Goal: Transaction & Acquisition: Purchase product/service

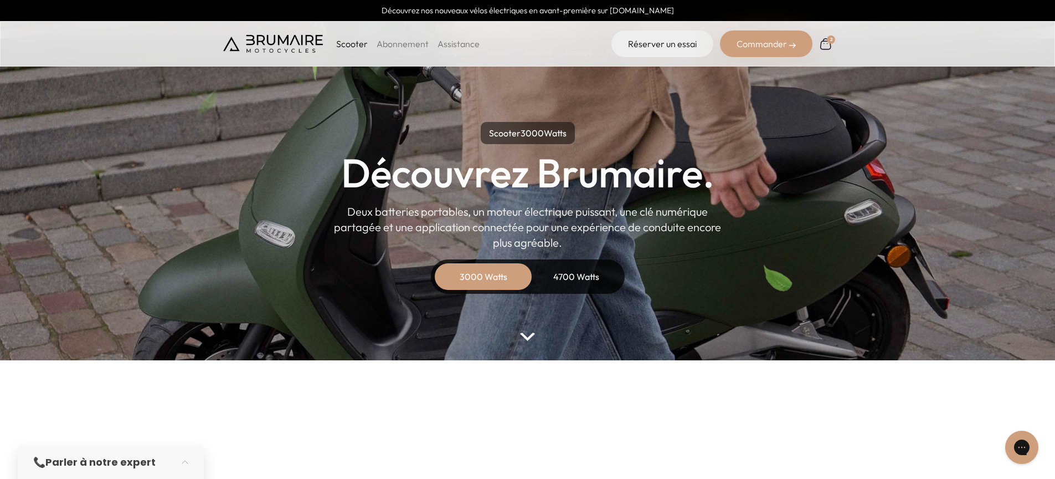
click at [827, 42] on img at bounding box center [826, 44] width 14 height 14
click at [781, 47] on div "Commander" at bounding box center [766, 43] width 92 height 27
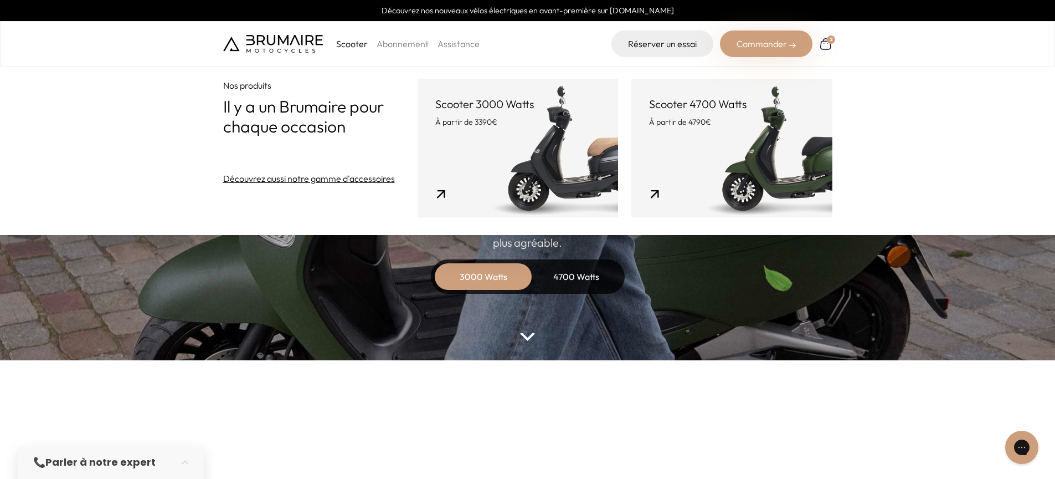
click at [557, 169] on link "Scooter 3000 Watts À partir de 3390€" at bounding box center [518, 148] width 200 height 138
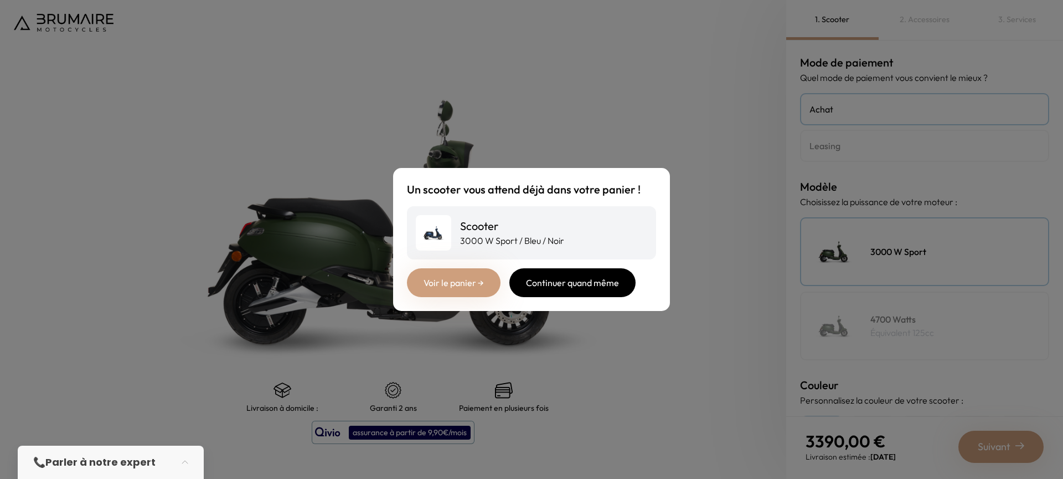
click at [543, 275] on div "Continuer quand même" at bounding box center [573, 282] width 126 height 29
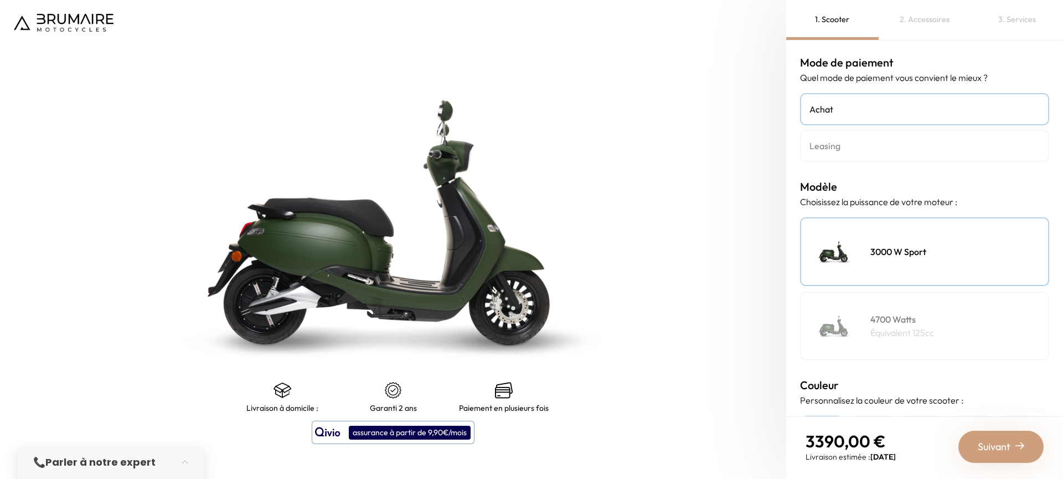
scroll to position [221, 0]
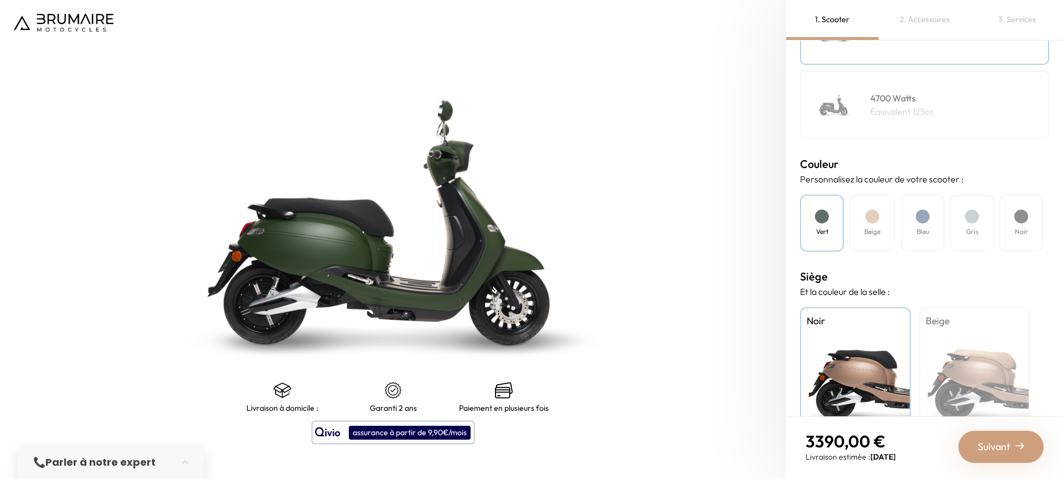
click at [918, 237] on div "Bleu" at bounding box center [923, 222] width 44 height 57
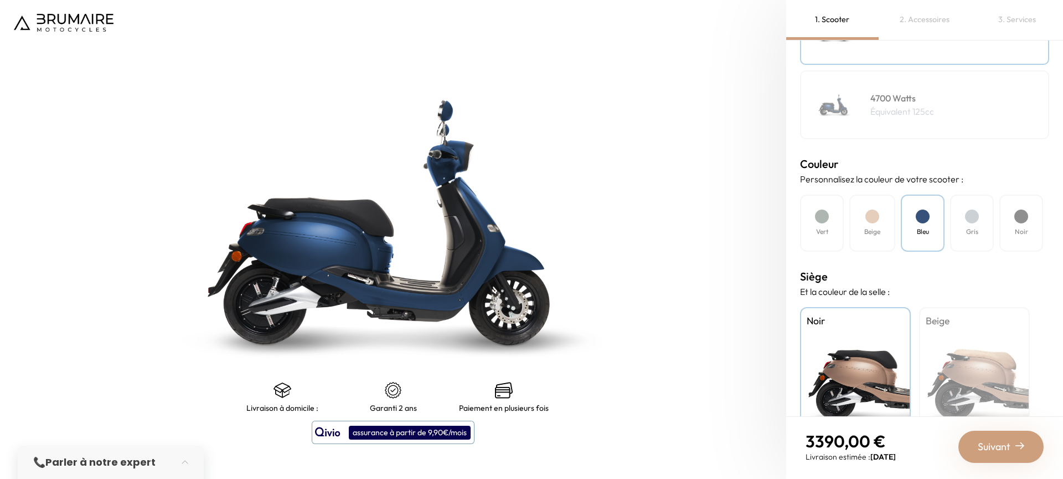
scroll to position [264, 0]
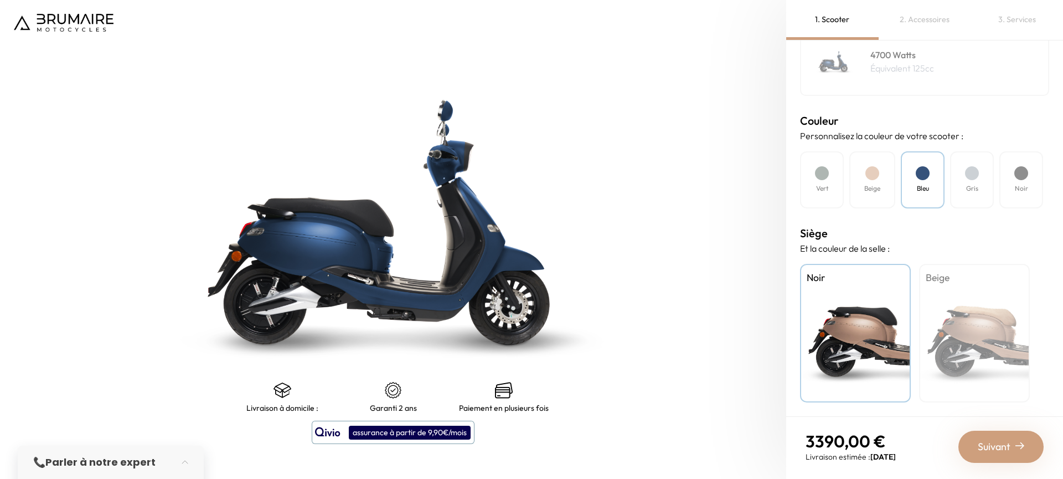
click at [998, 450] on span "Suivant" at bounding box center [994, 447] width 33 height 16
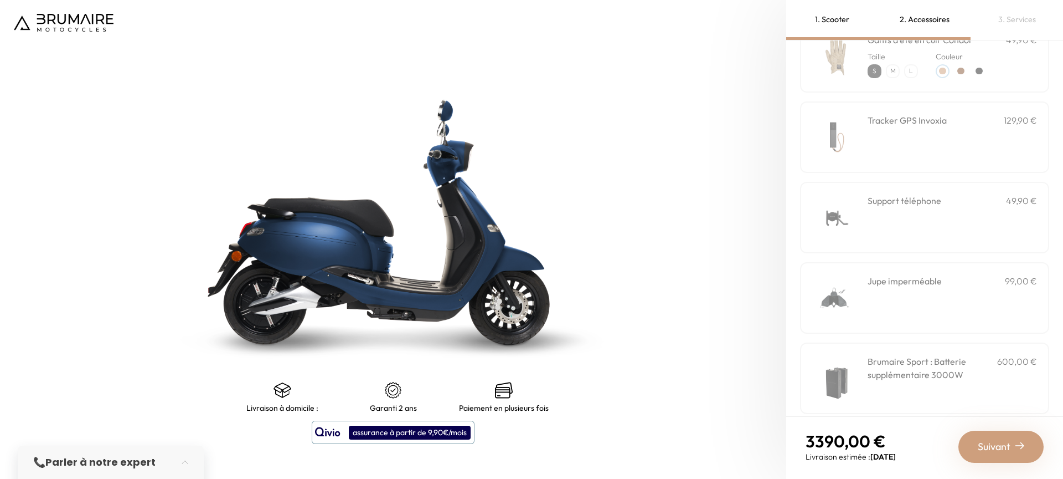
scroll to position [325, 0]
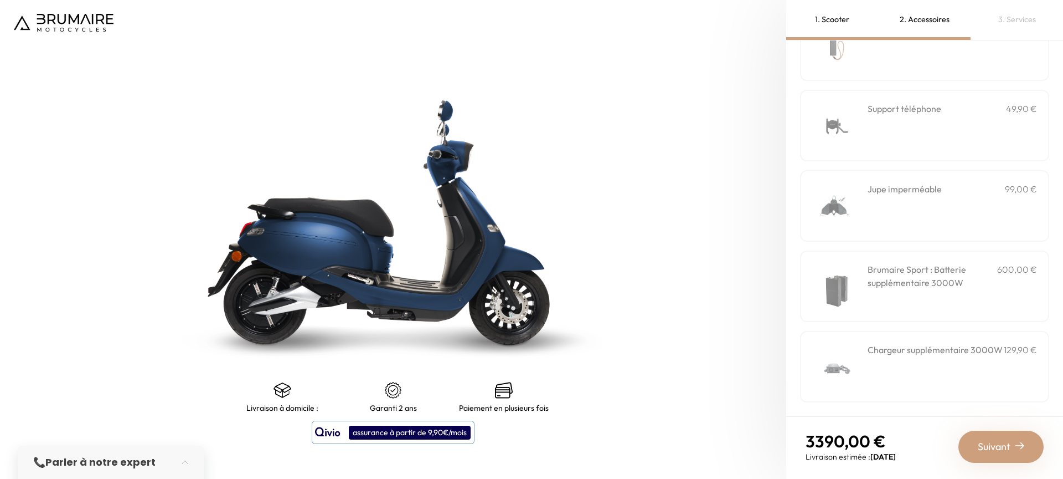
click at [952, 276] on h3 "Brumaire Sport : Batterie supplémentaire 3000W" at bounding box center [933, 276] width 130 height 27
click at [1017, 451] on div "Suivant" at bounding box center [1001, 446] width 85 height 32
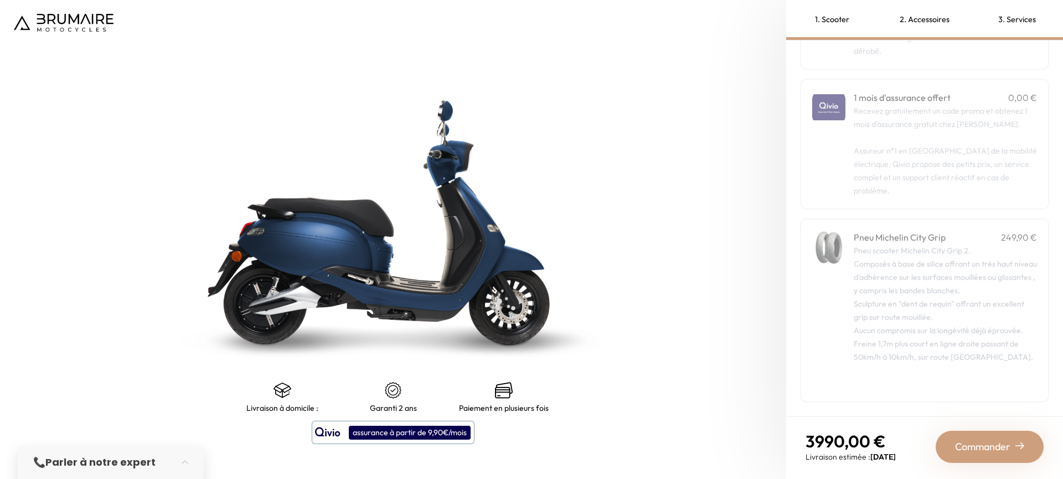
scroll to position [0, 0]
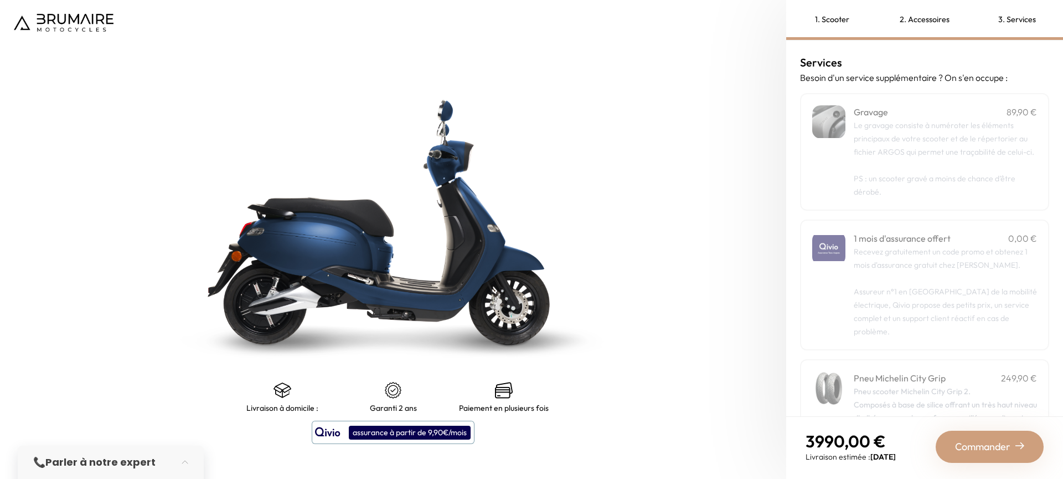
click at [841, 27] on div "1. Scooter" at bounding box center [832, 20] width 92 height 40
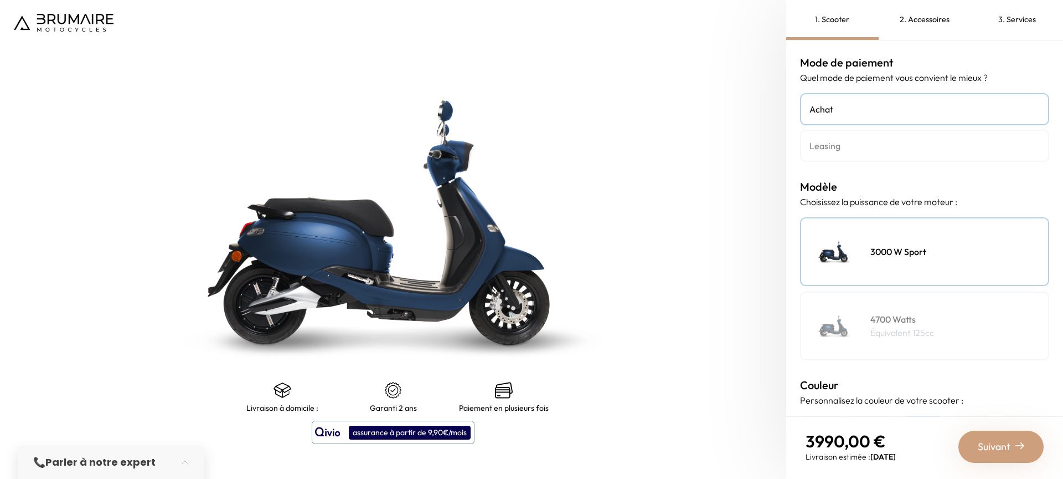
scroll to position [264, 0]
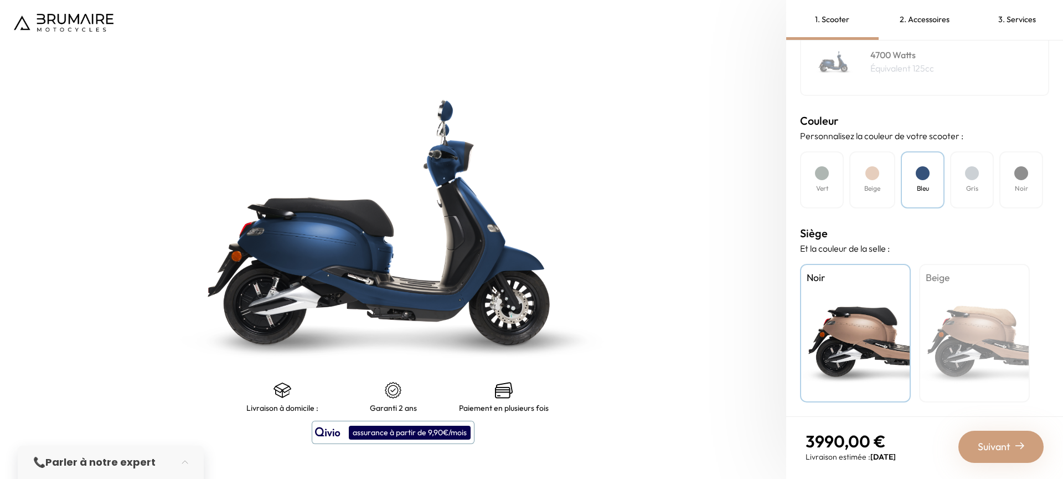
click at [809, 187] on div "Vert" at bounding box center [822, 179] width 44 height 57
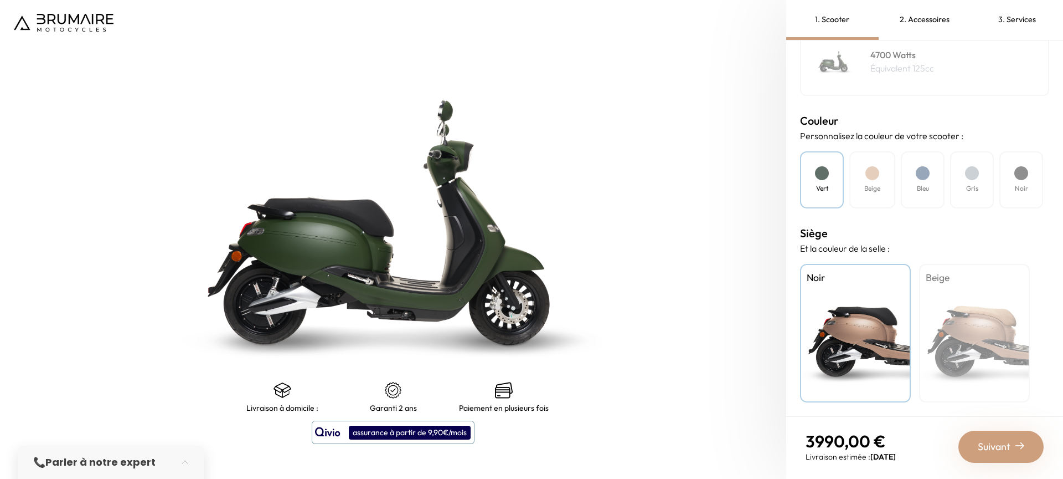
click at [875, 187] on h4 "Beige" at bounding box center [873, 188] width 16 height 10
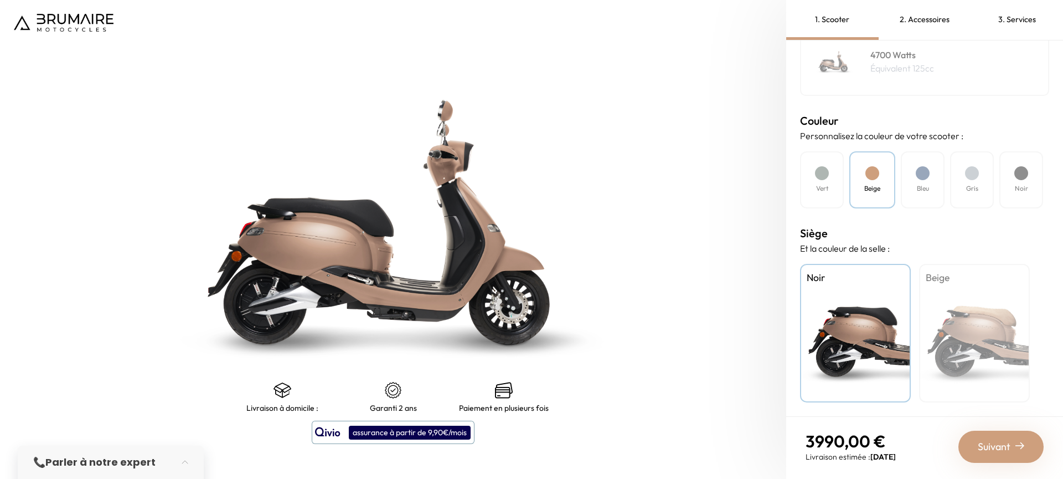
click at [906, 191] on div "Bleu" at bounding box center [923, 179] width 44 height 57
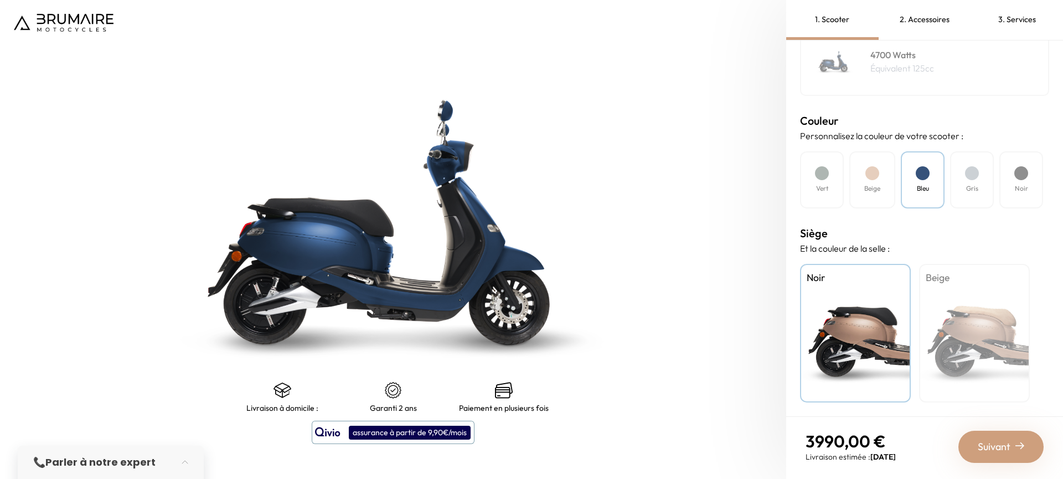
click at [969, 191] on h4 "Gris" at bounding box center [972, 188] width 12 height 10
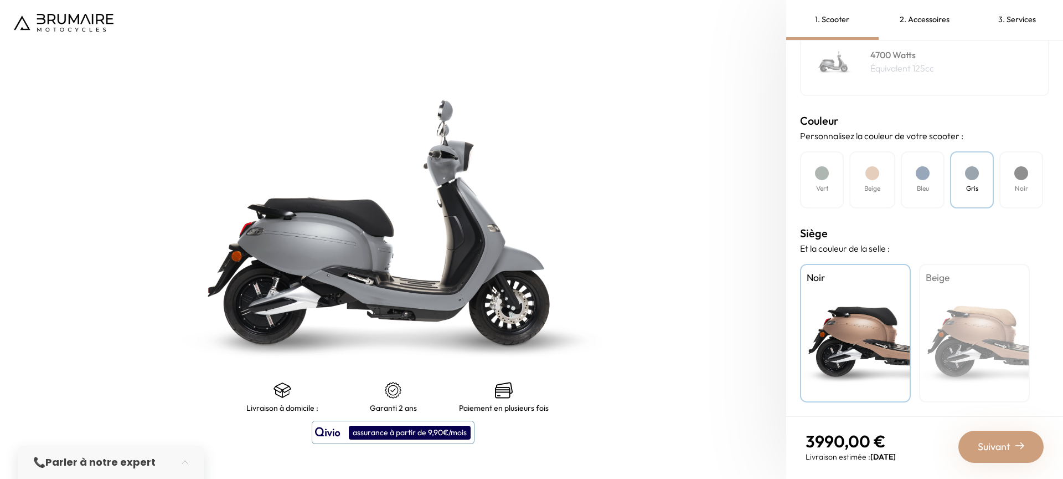
click at [944, 191] on div "Bleu" at bounding box center [923, 179] width 44 height 57
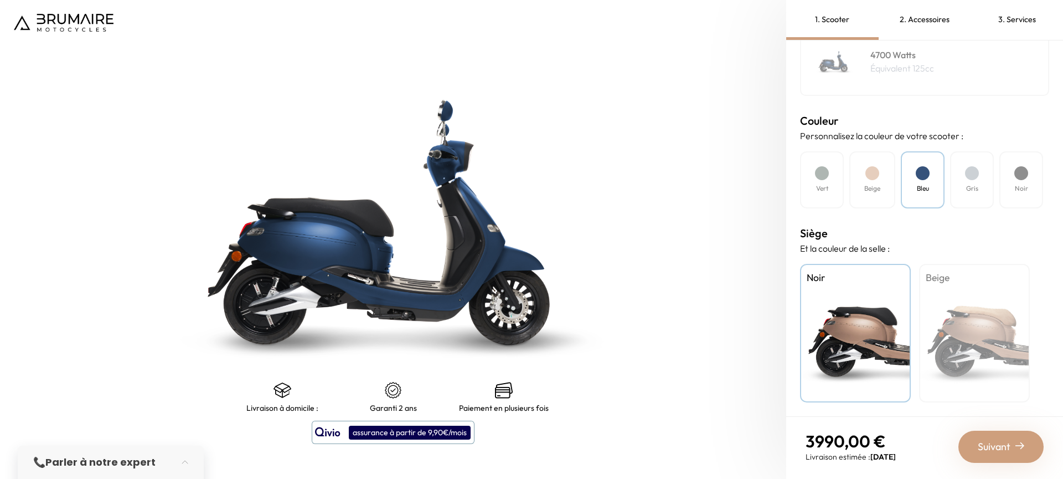
click at [998, 451] on span "Suivant" at bounding box center [994, 447] width 33 height 16
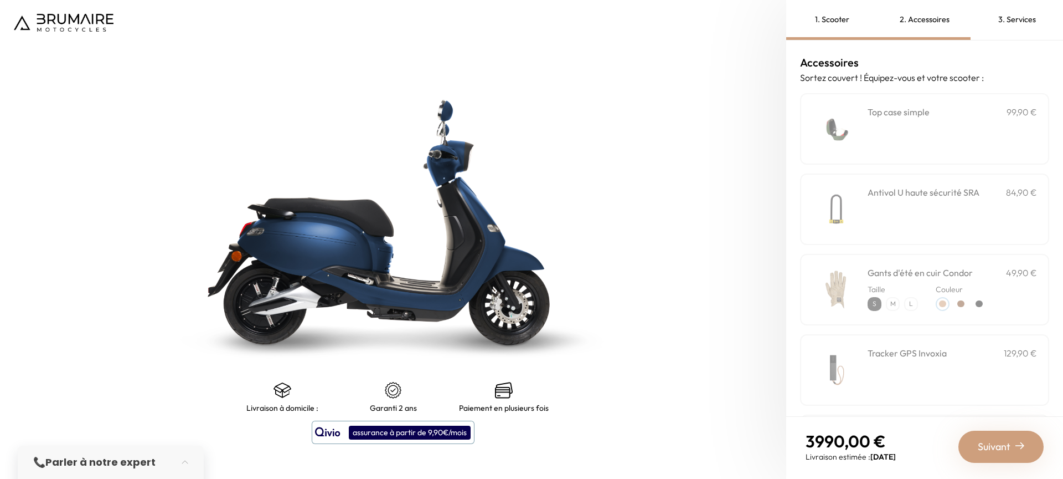
scroll to position [325, 0]
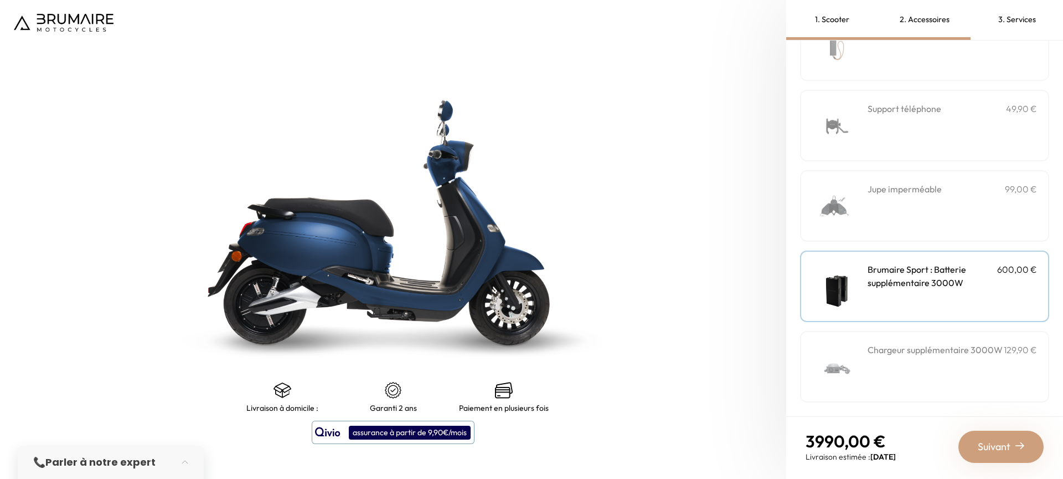
click at [918, 193] on h3 "Jupe imperméable" at bounding box center [905, 188] width 74 height 13
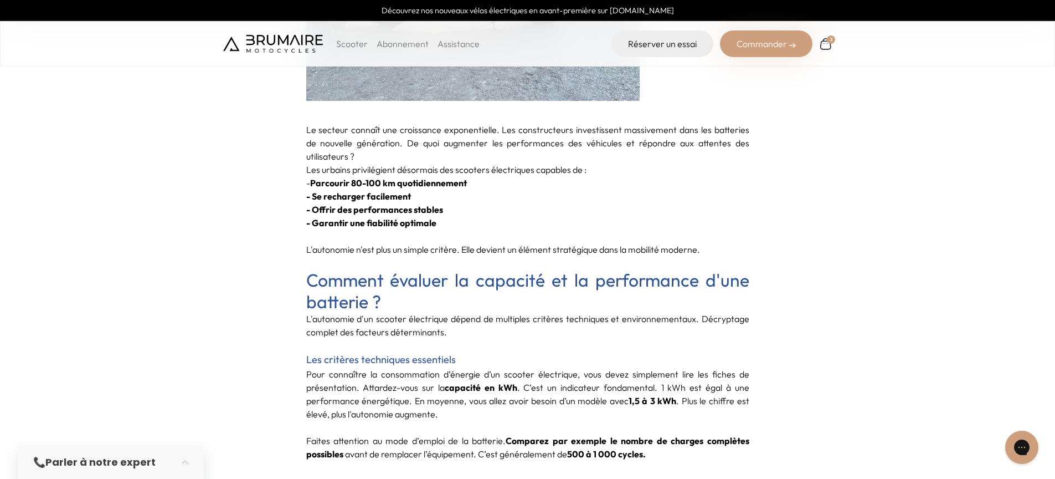
scroll to position [1223, 0]
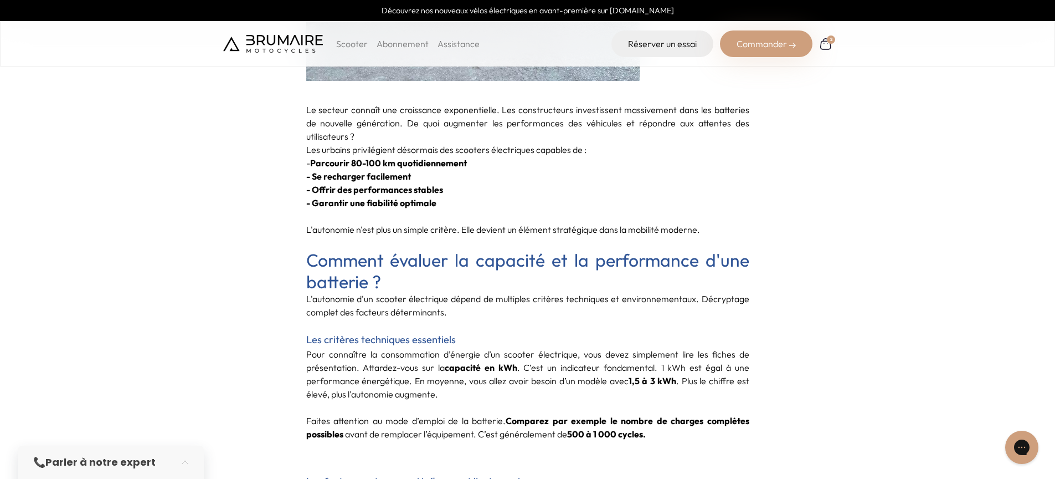
click at [825, 41] on img at bounding box center [825, 44] width 15 height 15
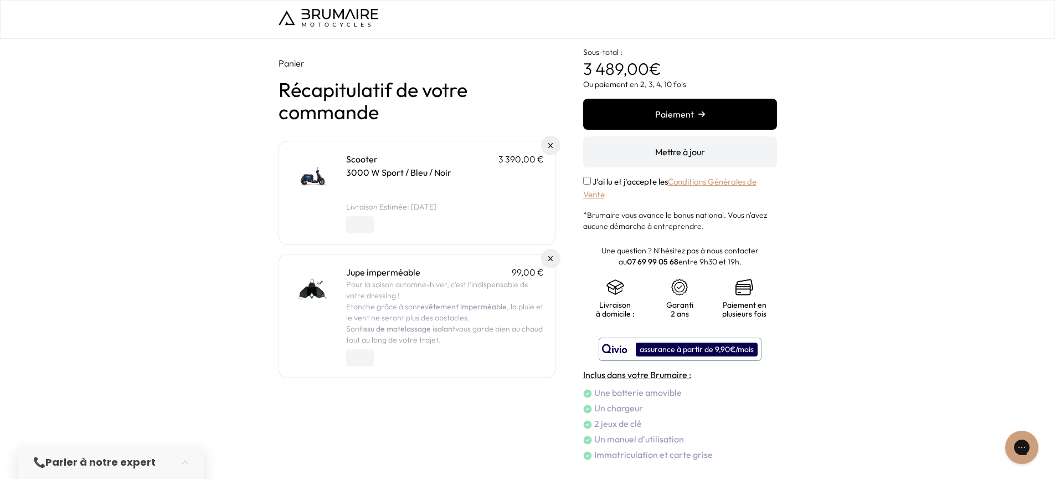
click at [364, 17] on img at bounding box center [329, 18] width 100 height 18
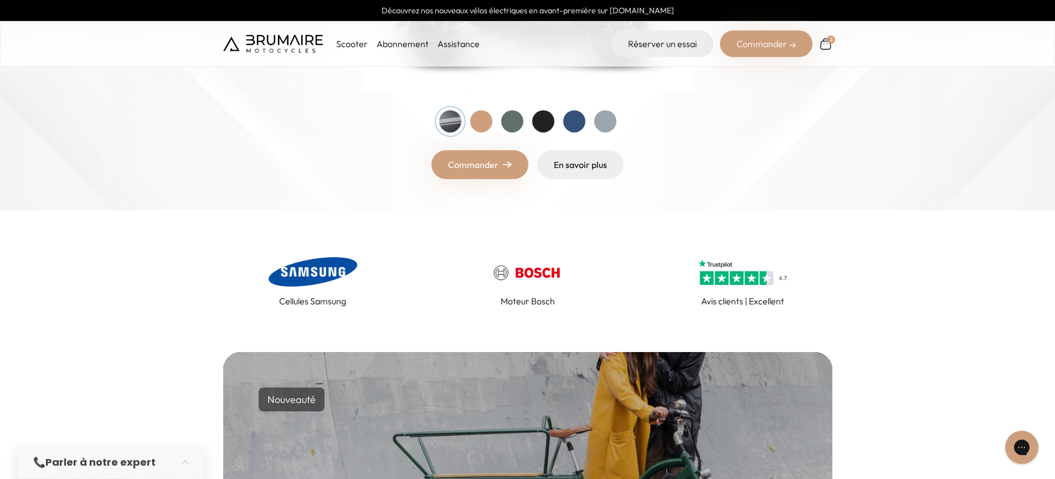
scroll to position [328, 0]
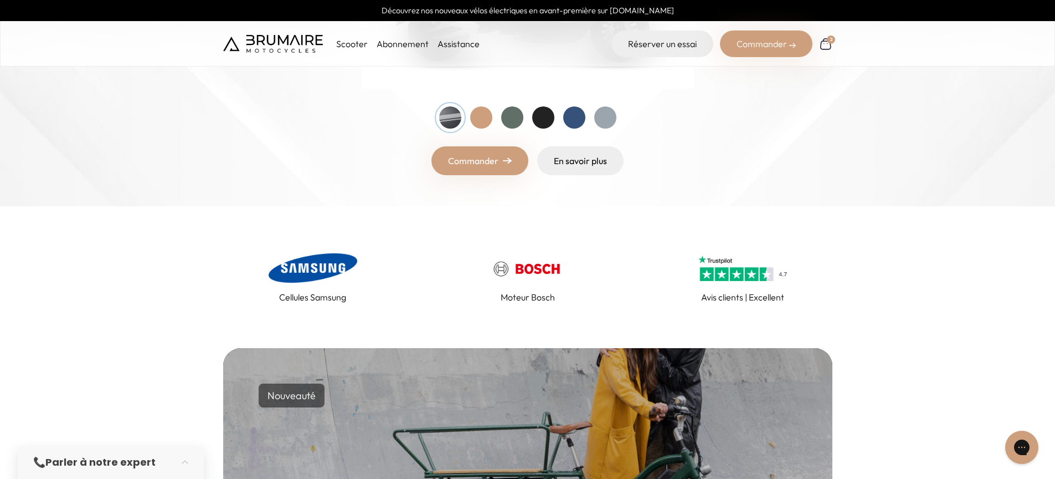
click at [481, 155] on link "Commander" at bounding box center [479, 160] width 97 height 29
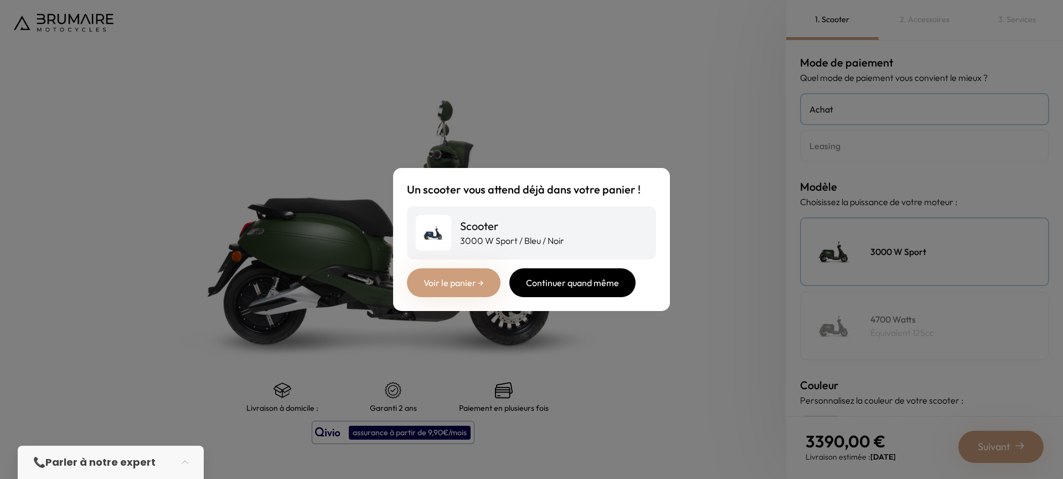
click at [559, 286] on div "Continuer quand même" at bounding box center [573, 282] width 126 height 29
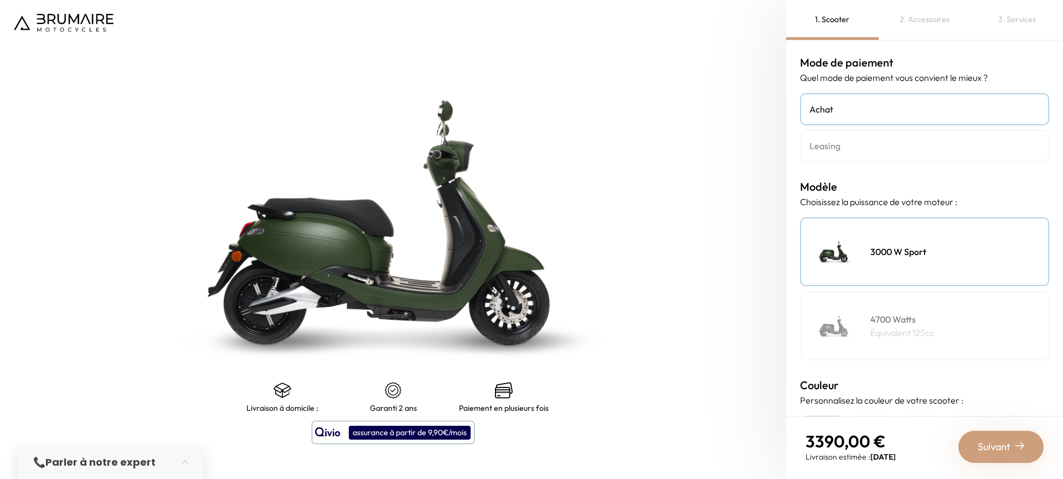
scroll to position [264, 0]
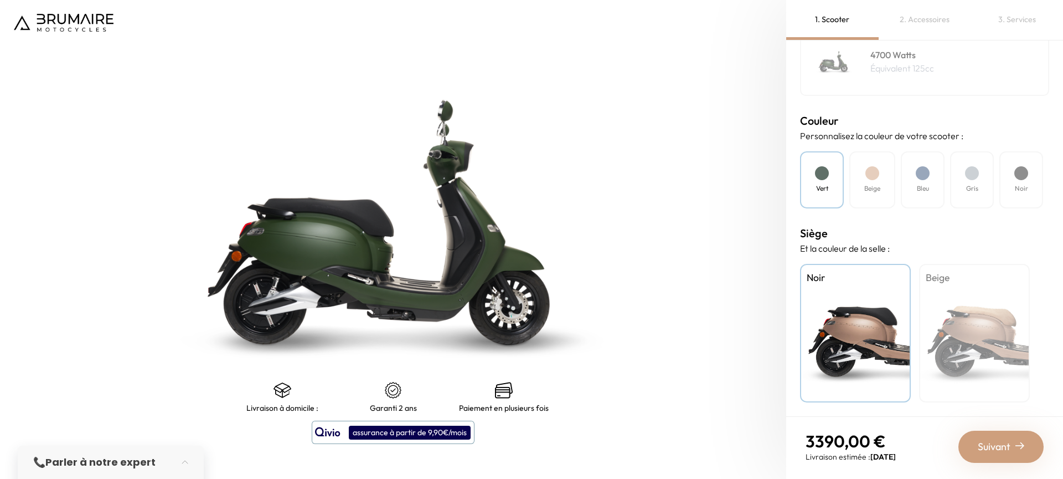
click at [74, 12] on nav at bounding box center [393, 22] width 786 height 45
click at [74, 18] on img at bounding box center [64, 23] width 100 height 18
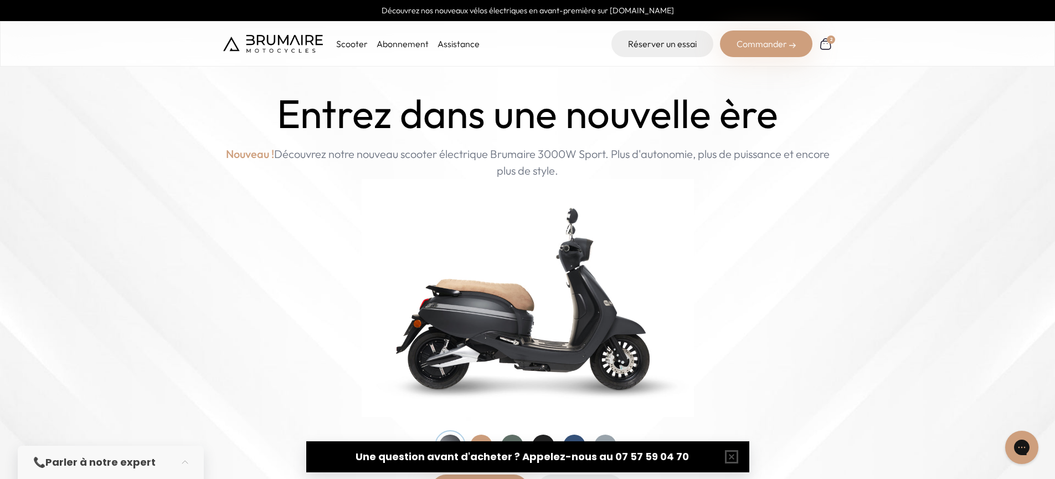
click at [461, 47] on link "Assistance" at bounding box center [459, 43] width 42 height 11
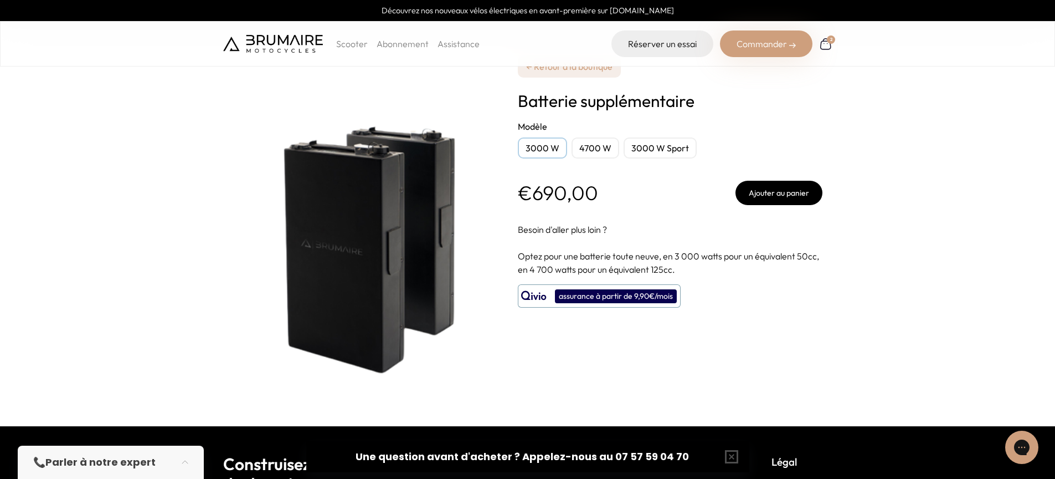
click at [678, 153] on div "3000 W Sport" at bounding box center [660, 147] width 73 height 21
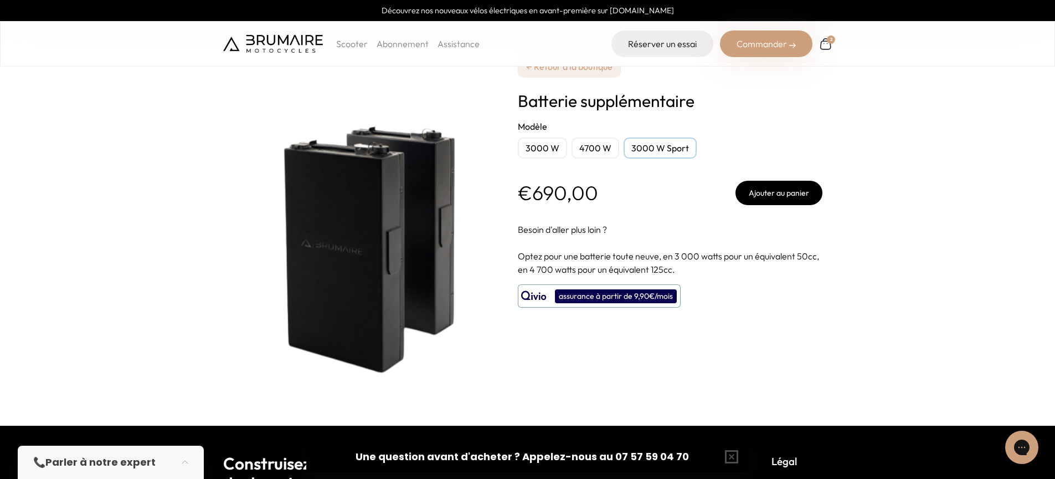
click at [540, 151] on div "3000 W" at bounding box center [542, 147] width 49 height 21
click at [574, 75] on link "← Retour à la boutique" at bounding box center [569, 66] width 103 height 22
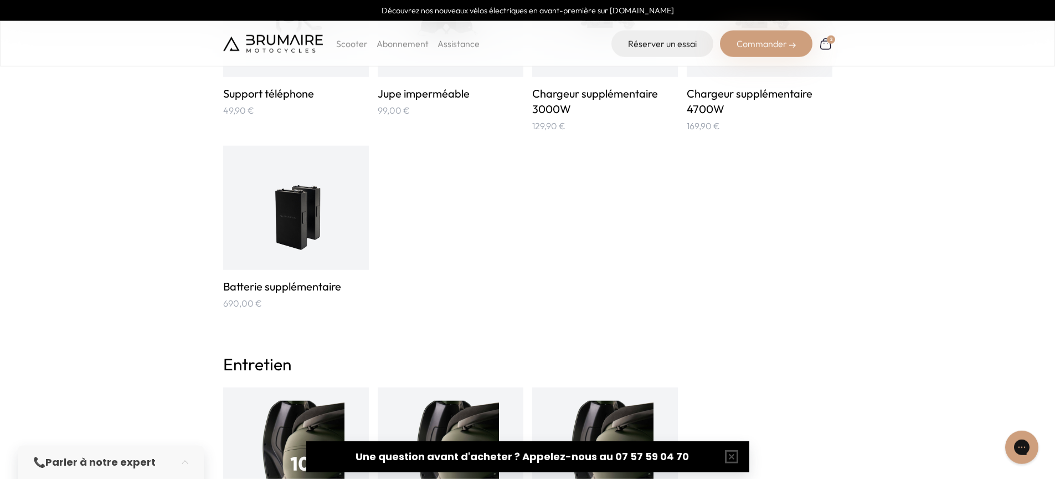
scroll to position [877, 0]
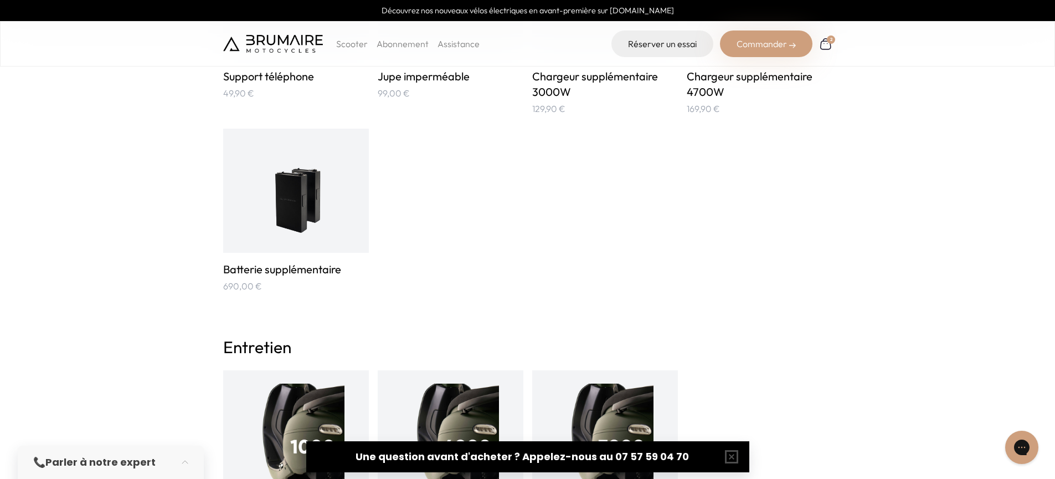
click at [312, 164] on img at bounding box center [295, 190] width 73 height 97
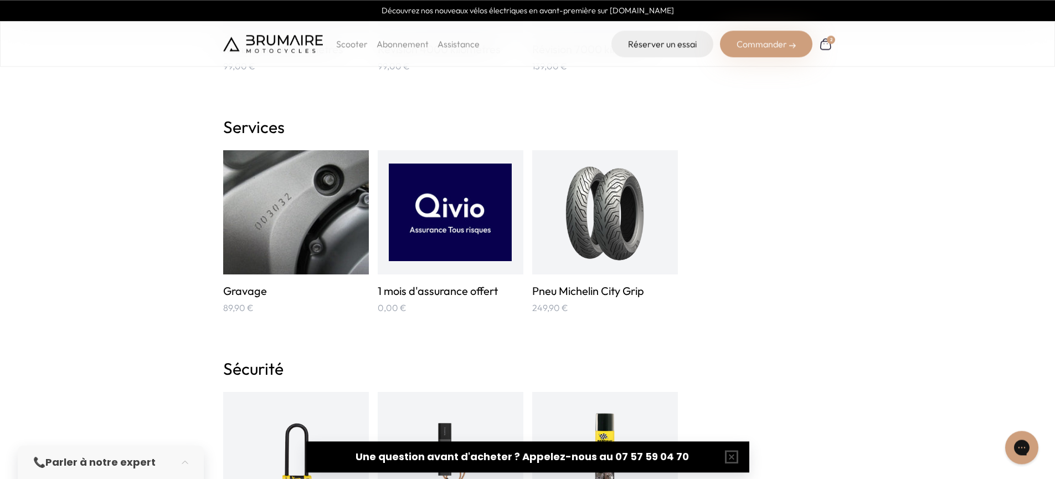
scroll to position [1329, 0]
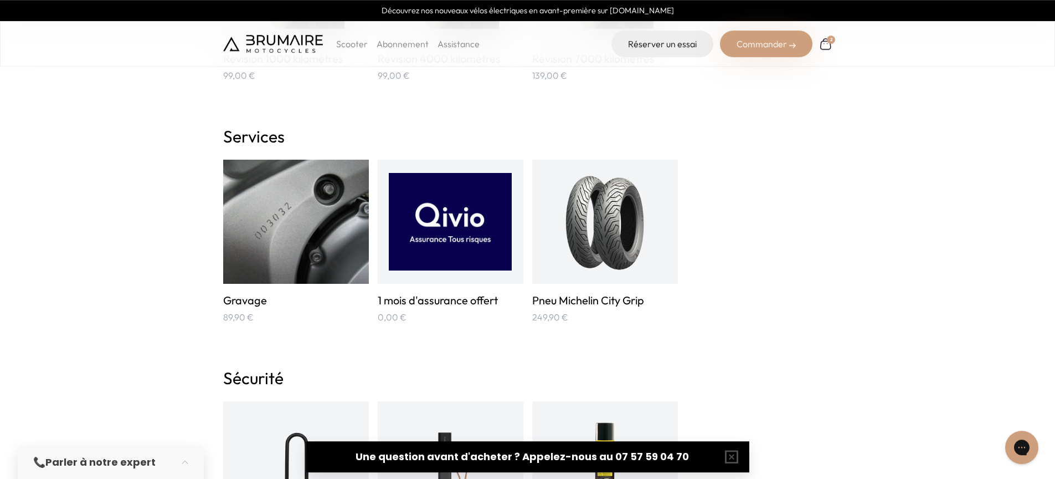
click at [638, 239] on img at bounding box center [604, 221] width 81 height 97
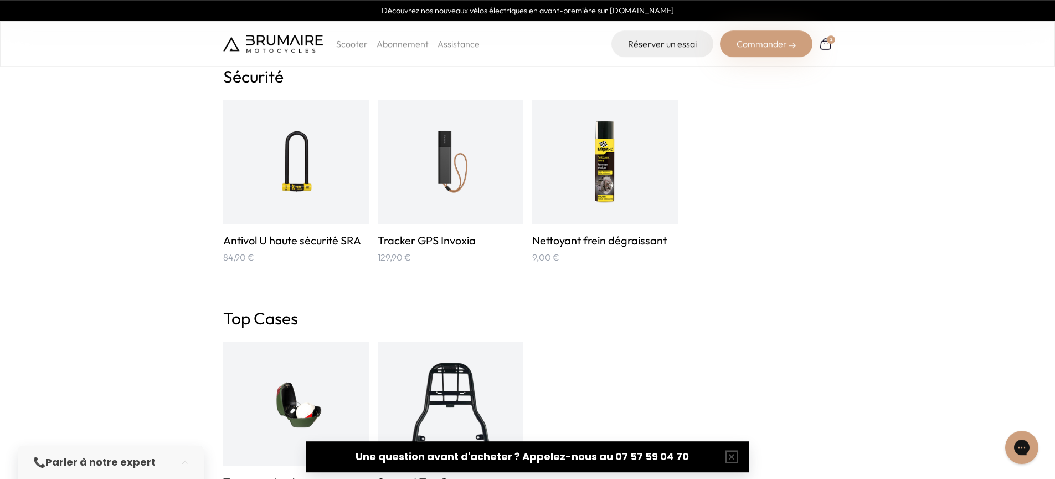
scroll to position [1923, 0]
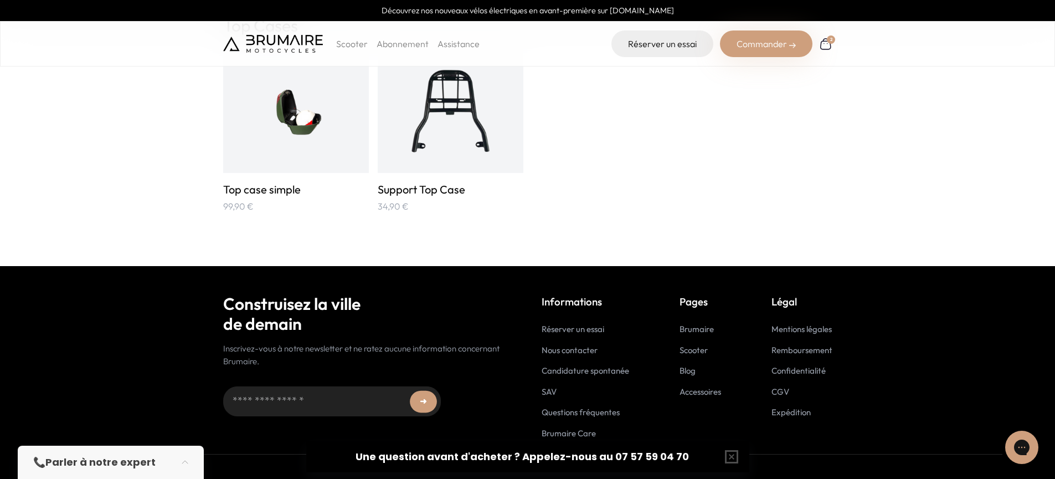
click at [832, 43] on div "2" at bounding box center [831, 39] width 9 height 9
